Goal: Task Accomplishment & Management: Manage account settings

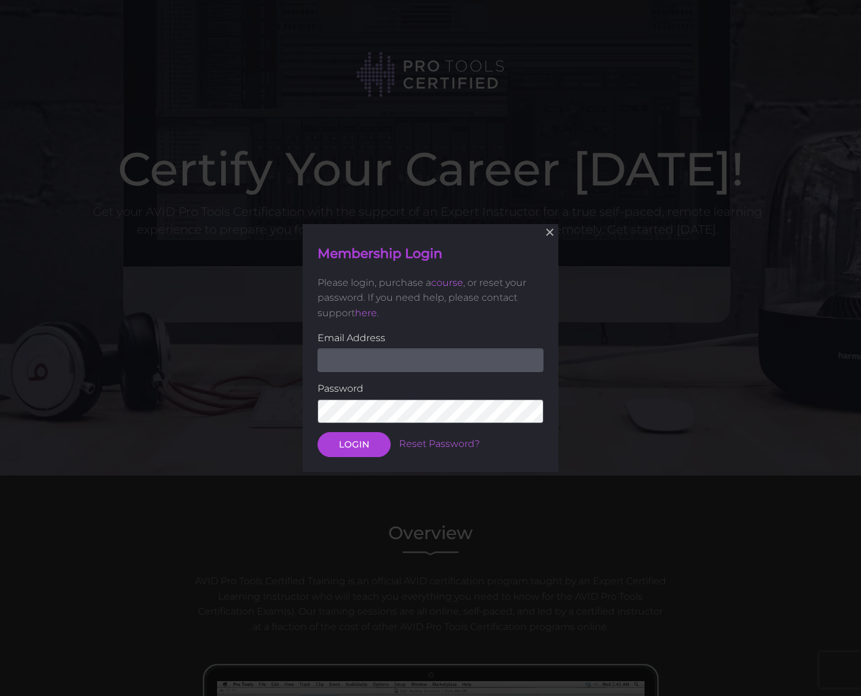
scroll to position [222, 0]
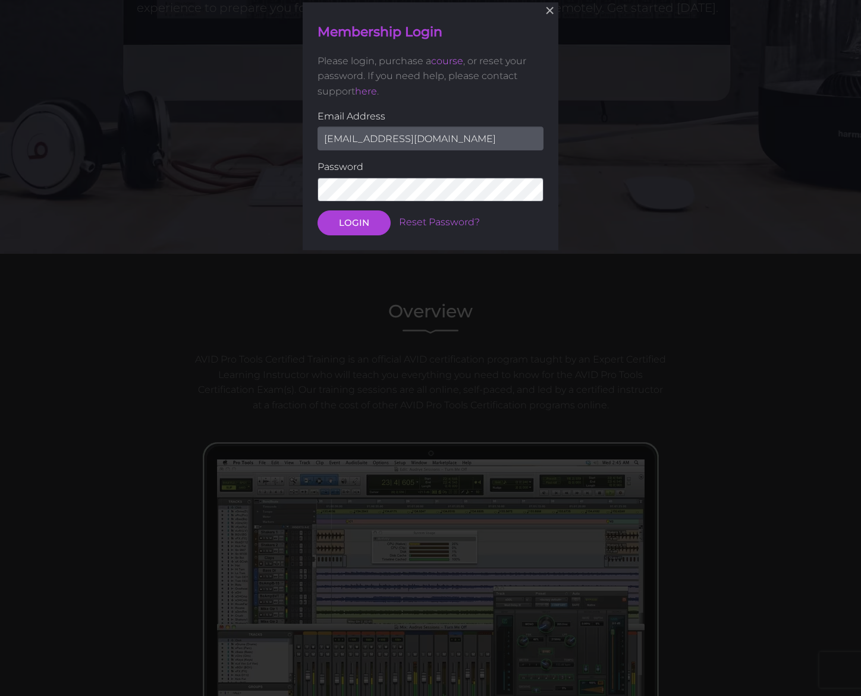
type input "koolmeme@yahoo.com"
click at [354, 222] on button "LOGIN" at bounding box center [354, 222] width 73 height 25
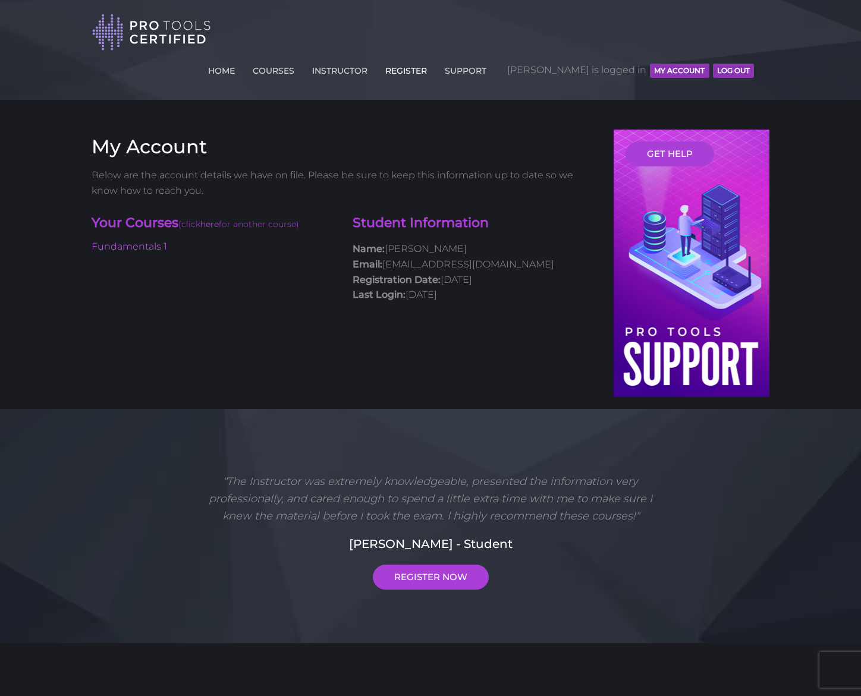
click at [430, 59] on link "REGISTER" at bounding box center [406, 68] width 48 height 19
click at [238, 59] on link "HOME" at bounding box center [221, 68] width 33 height 19
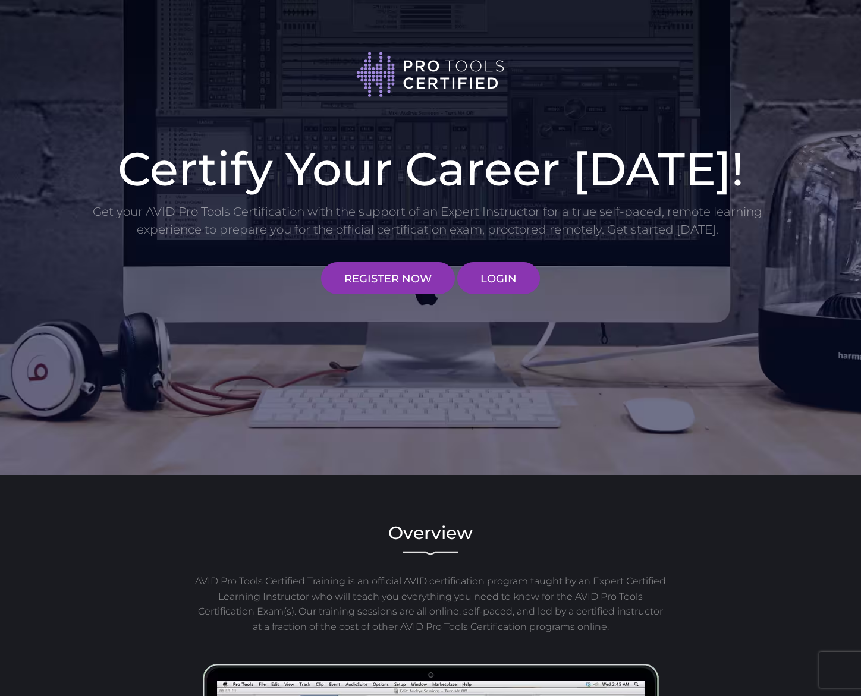
click at [507, 277] on link "LOGIN" at bounding box center [498, 278] width 83 height 32
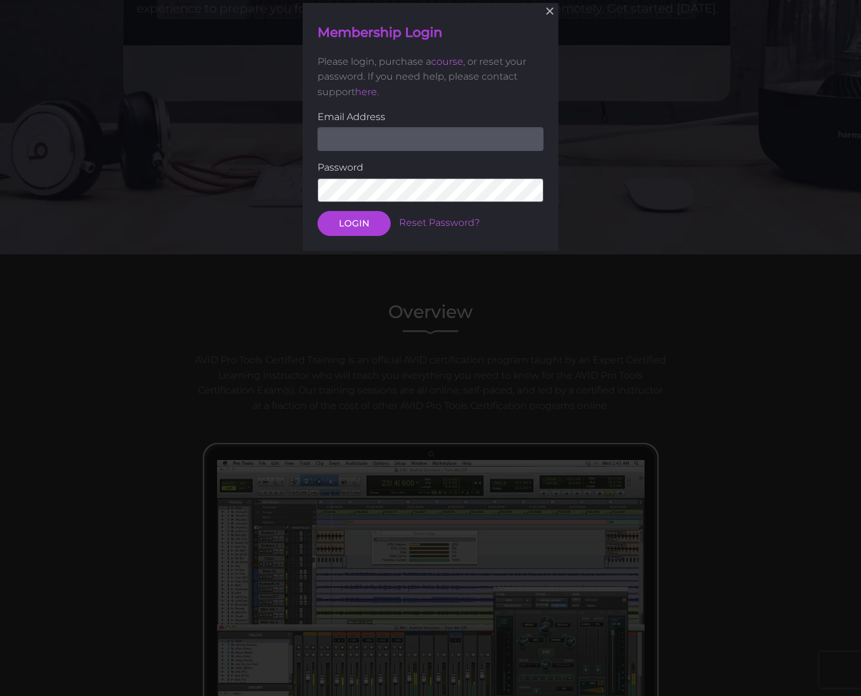
scroll to position [222, 0]
click at [348, 137] on input "email" at bounding box center [431, 139] width 226 height 24
type input "[EMAIL_ADDRESS][DOMAIN_NAME]"
click at [363, 221] on button "LOGIN" at bounding box center [354, 222] width 73 height 25
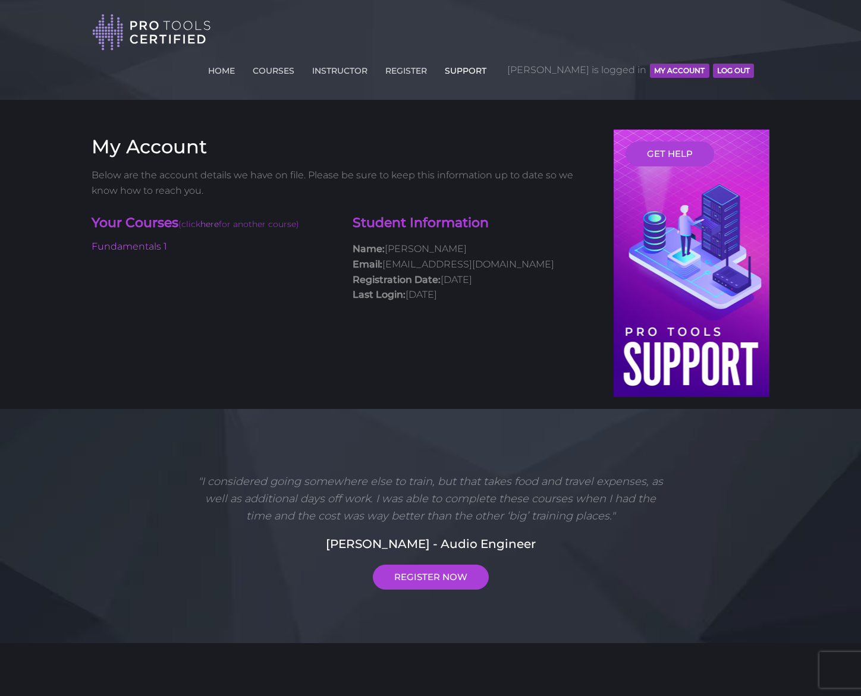
click at [489, 59] on link "SUPPORT" at bounding box center [466, 68] width 48 height 19
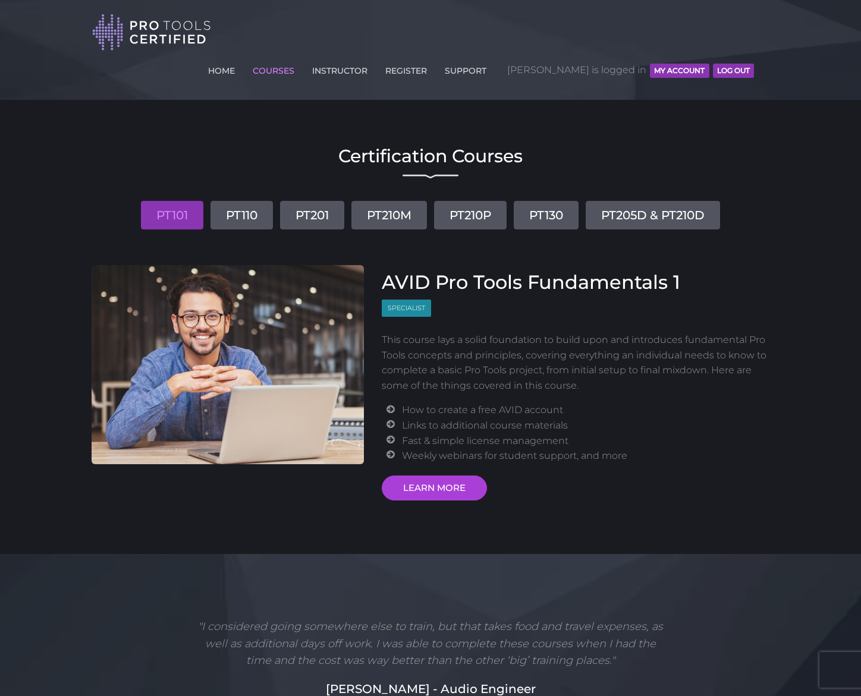
click at [681, 64] on button "MY ACCOUNT" at bounding box center [679, 71] width 59 height 14
